Goal: Use online tool/utility: Utilize a website feature to perform a specific function

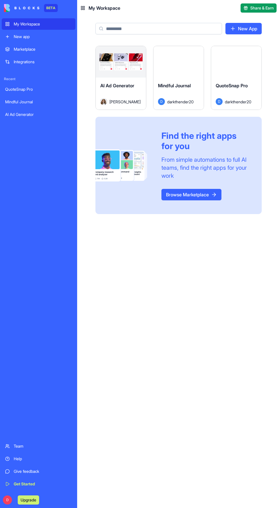
click at [35, 499] on button "Upgrade" at bounding box center [28, 499] width 21 height 9
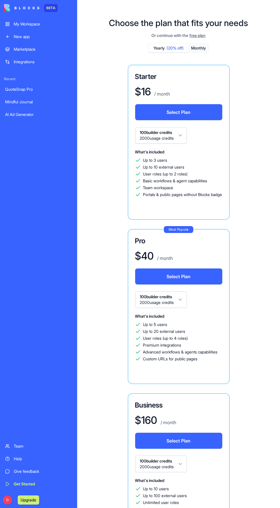
click at [198, 38] on span "free plan" at bounding box center [198, 36] width 16 height 6
click at [41, 37] on div "New app" at bounding box center [43, 37] width 58 height 6
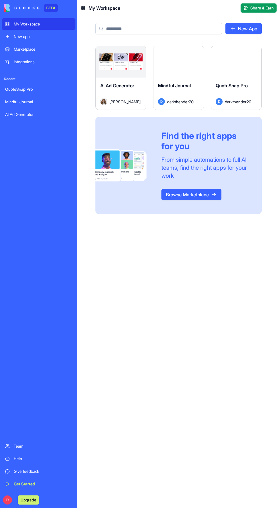
click at [176, 67] on button "Launch" at bounding box center [178, 61] width 41 height 11
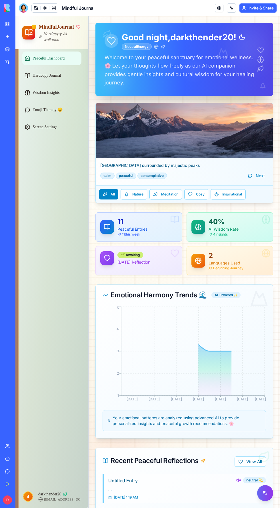
click at [61, 76] on span "Hardcopy Journal" at bounding box center [47, 76] width 29 height 6
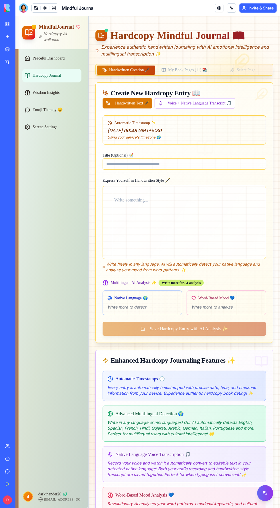
click at [219, 107] on div at bounding box center [184, 213] width 177 height 260
click at [216, 101] on div at bounding box center [184, 213] width 177 height 260
click at [216, 103] on div at bounding box center [184, 213] width 177 height 260
click at [206, 105] on div at bounding box center [184, 213] width 177 height 260
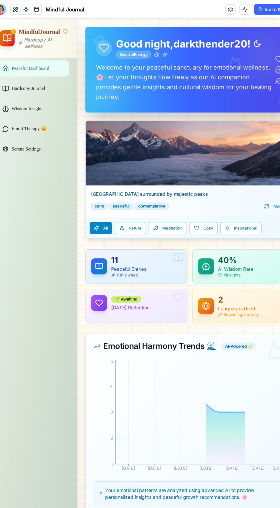
click at [37, 77] on span "Hardcopy Journal" at bounding box center [23, 78] width 29 height 6
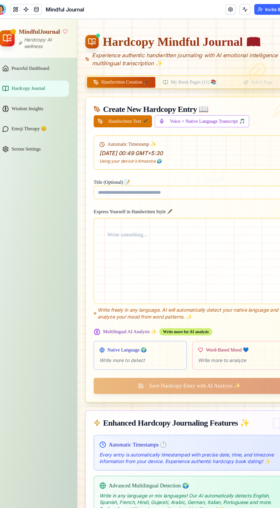
click at [202, 110] on div at bounding box center [160, 215] width 177 height 260
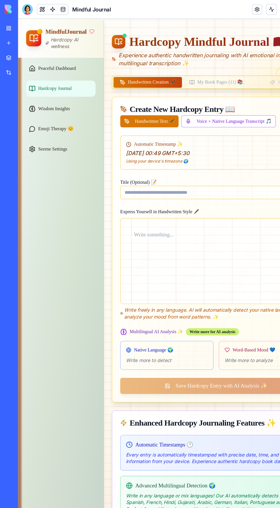
click at [24, 7] on div at bounding box center [23, 7] width 9 height 9
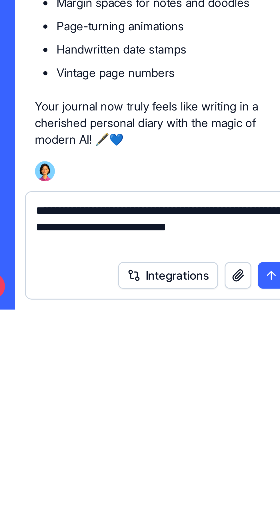
type textarea "**********"
click at [100, 494] on button "submit" at bounding box center [103, 495] width 9 height 9
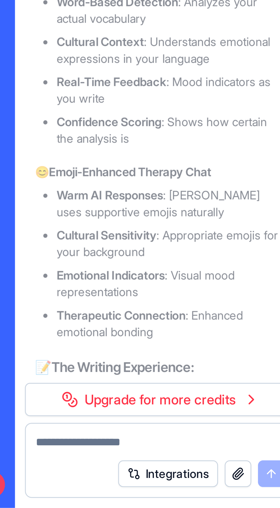
scroll to position [4623, 0]
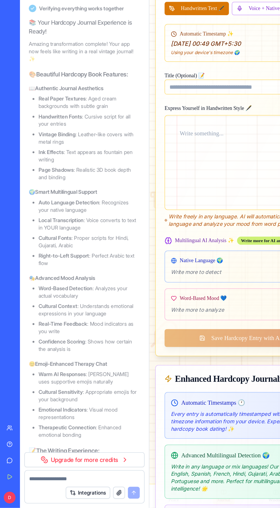
click at [95, 471] on link "Upgrade for more credits" at bounding box center [65, 470] width 93 height 11
